Goal: Find specific page/section: Find specific page/section

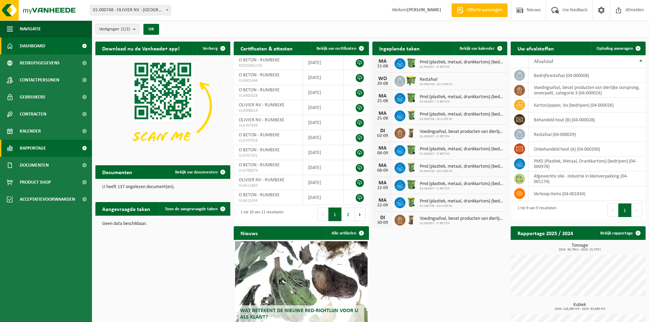
click at [49, 145] on link "Rapportage" at bounding box center [46, 148] width 92 height 17
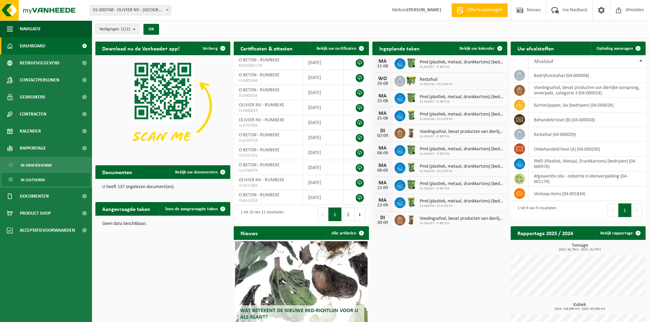
click at [33, 177] on span "In lijstvorm" at bounding box center [33, 179] width 24 height 13
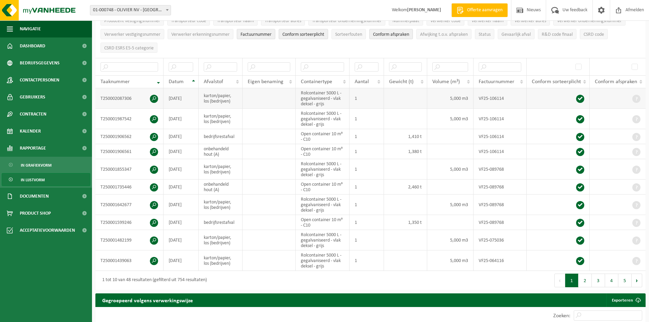
scroll to position [102, 0]
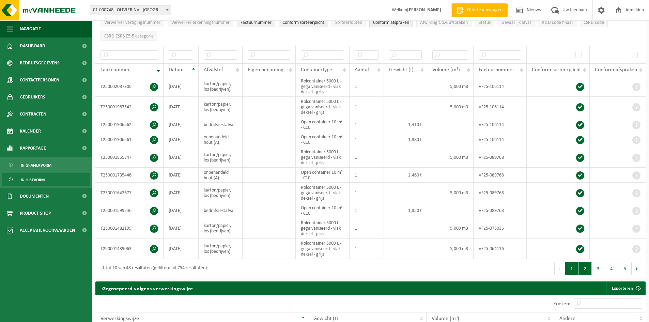
click at [584, 270] on button "2" at bounding box center [584, 269] width 13 height 14
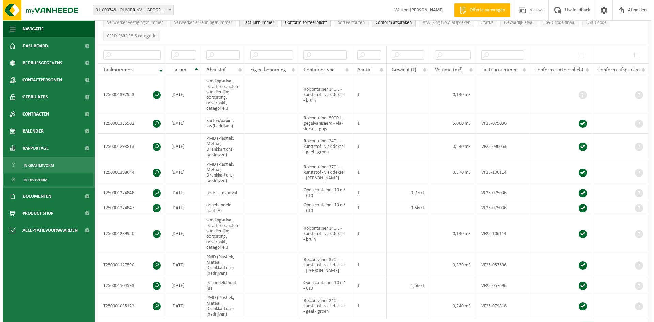
scroll to position [113, 0]
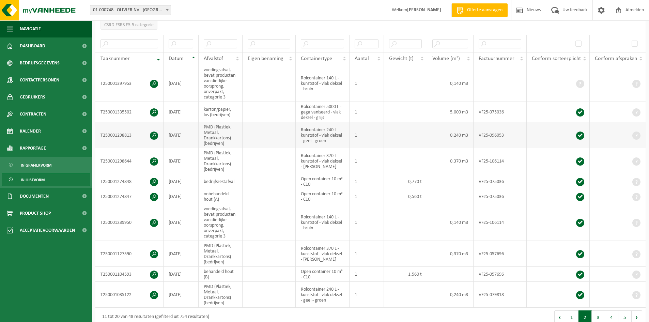
click at [154, 135] on span at bounding box center [154, 135] width 8 height 8
